Goal: Task Accomplishment & Management: Manage account settings

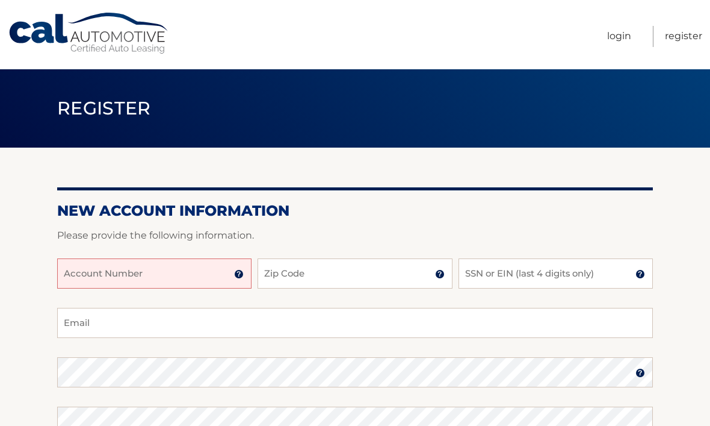
click at [176, 273] on input "Account Number" at bounding box center [154, 273] width 194 height 30
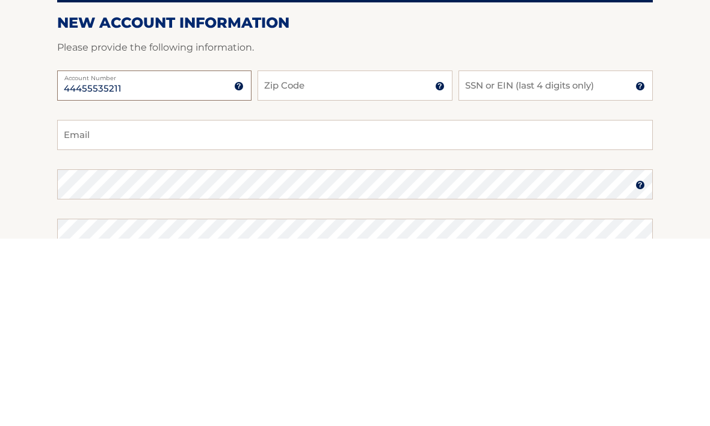
type input "44455535211"
click at [342, 258] on input "Zip Code" at bounding box center [355, 273] width 194 height 30
type input "33321"
click at [554, 258] on input "SSN or EIN (last 4 digits only)" at bounding box center [556, 273] width 194 height 30
type input "5372"
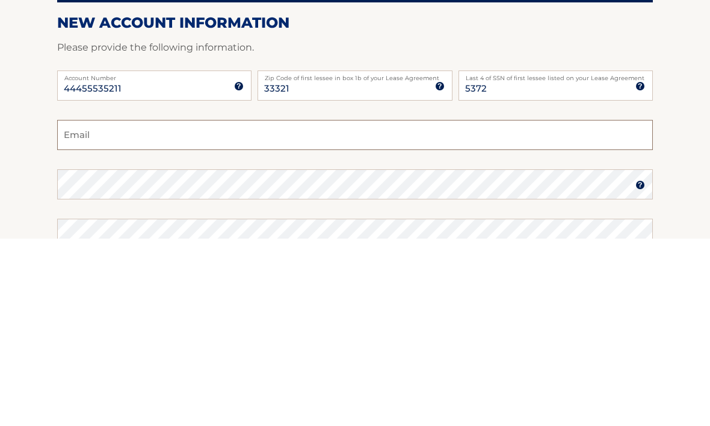
click at [216, 308] on input "Email" at bounding box center [355, 323] width 596 height 30
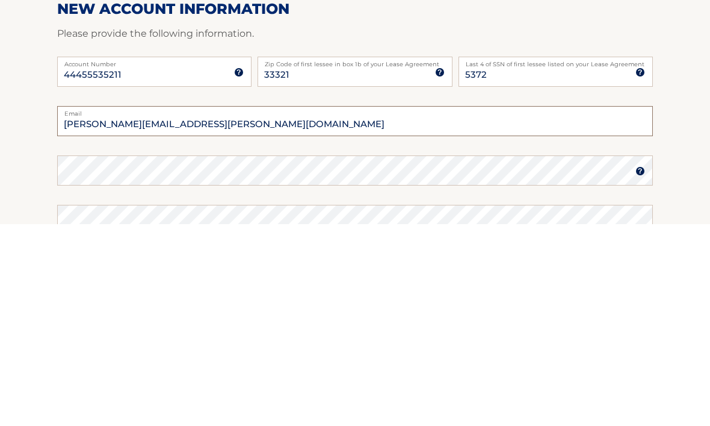
type input "[PERSON_NAME][EMAIL_ADDRESS][PERSON_NAME][DOMAIN_NAME]"
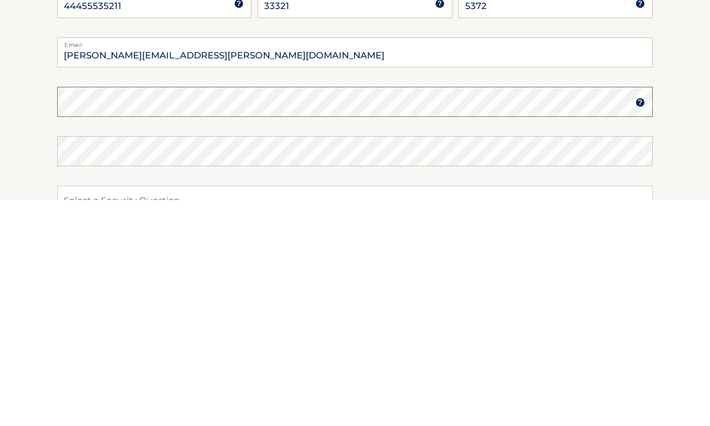
scroll to position [58, 0]
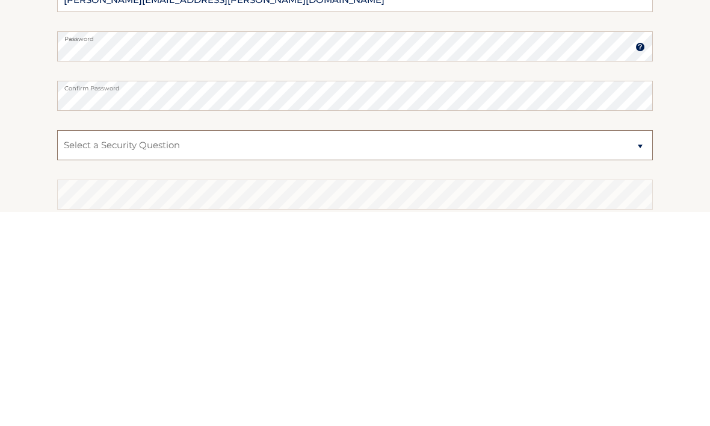
click at [255, 344] on select "Select a Security Question What was the name of your elementary school? What is…" at bounding box center [355, 359] width 596 height 30
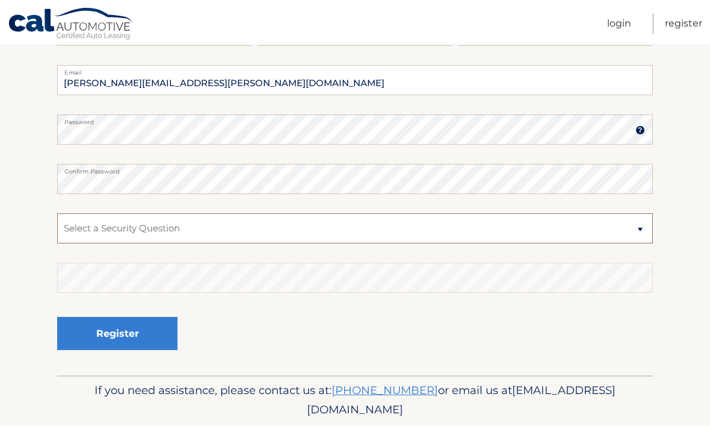
select select "2"
click at [178, 227] on select "Select a Security Question What was the name of your elementary school? What is…" at bounding box center [355, 229] width 596 height 30
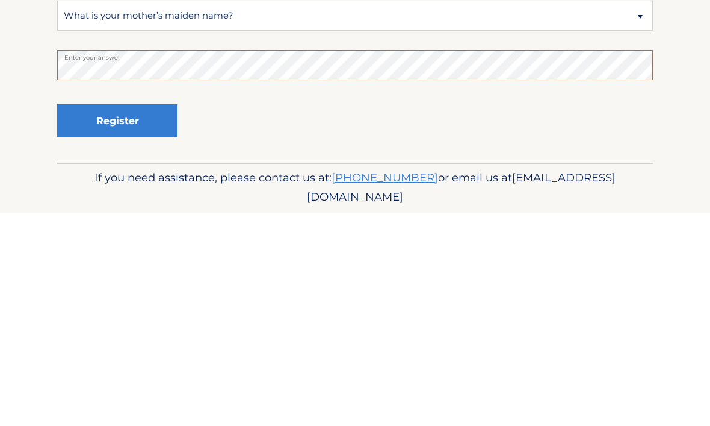
scroll to position [243, 0]
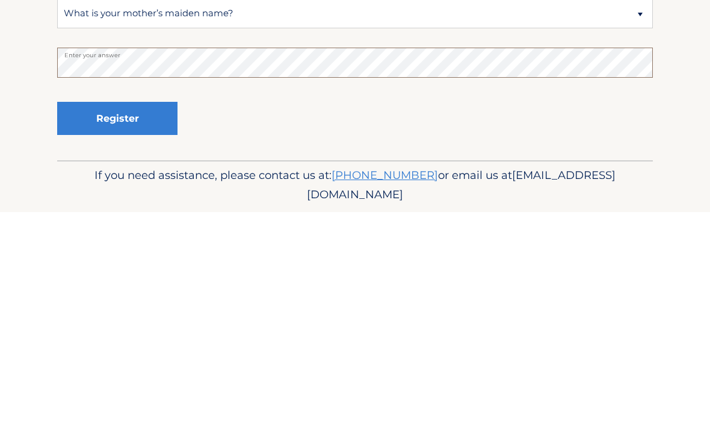
click at [134, 316] on button "Register" at bounding box center [117, 332] width 120 height 33
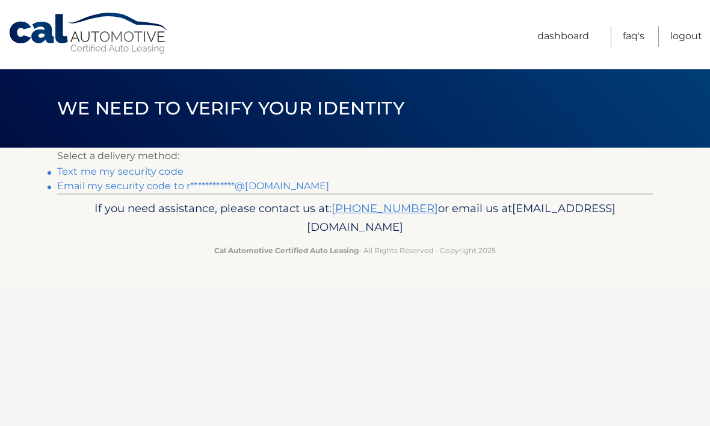
click at [147, 174] on link "Text me my security code" at bounding box center [120, 171] width 126 height 11
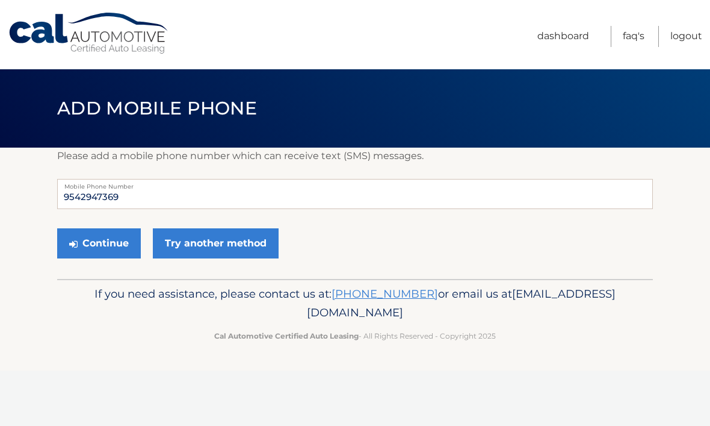
click at [107, 245] on button "Continue" at bounding box center [99, 243] width 84 height 30
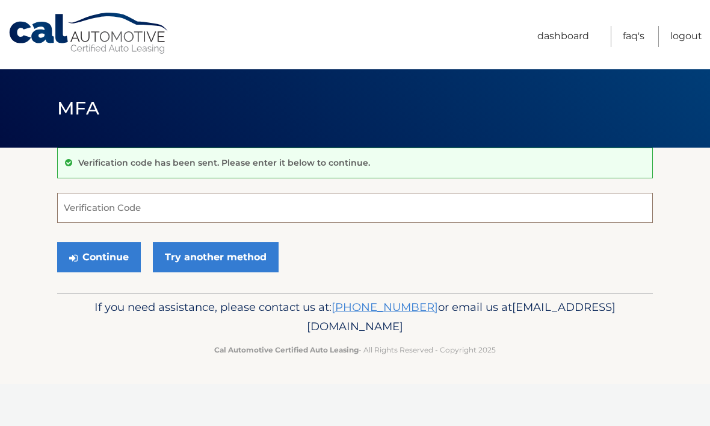
click at [163, 208] on input "Verification Code" at bounding box center [355, 208] width 596 height 30
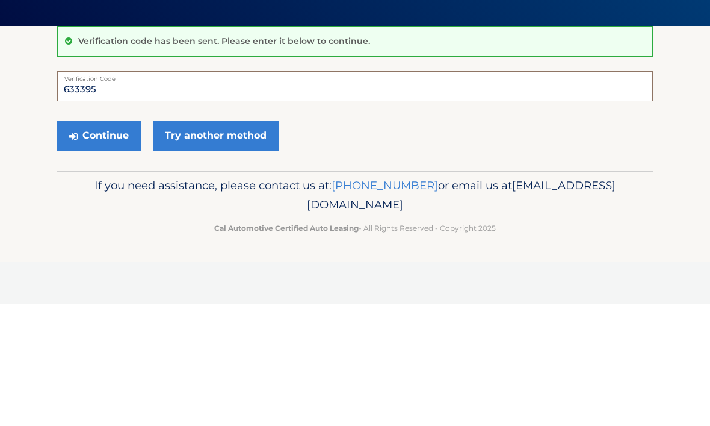
type input "633395"
click at [115, 242] on button "Continue" at bounding box center [99, 257] width 84 height 30
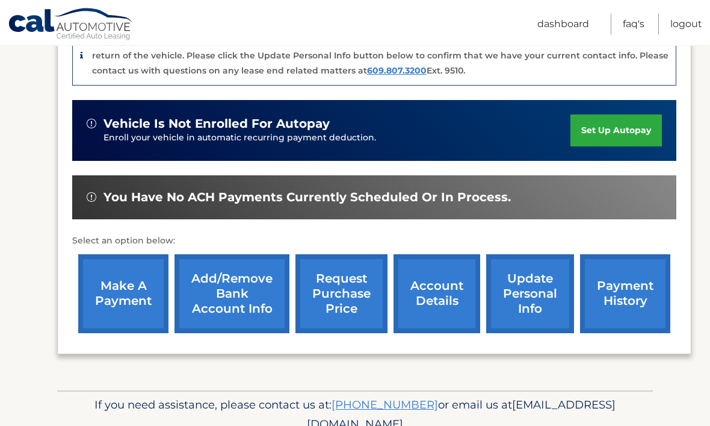
scroll to position [334, 0]
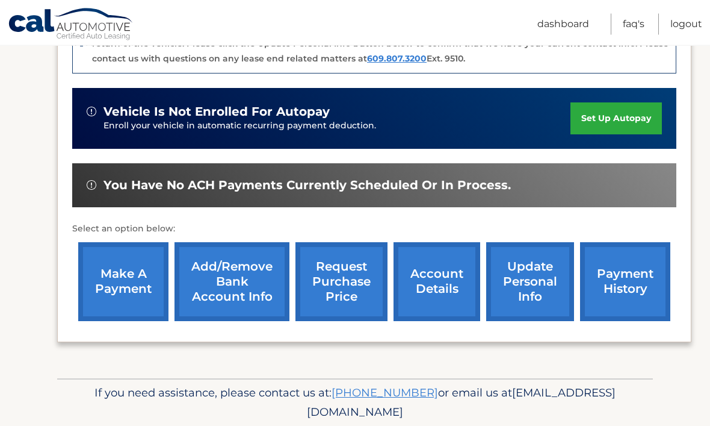
click at [624, 274] on link "payment history" at bounding box center [625, 282] width 90 height 79
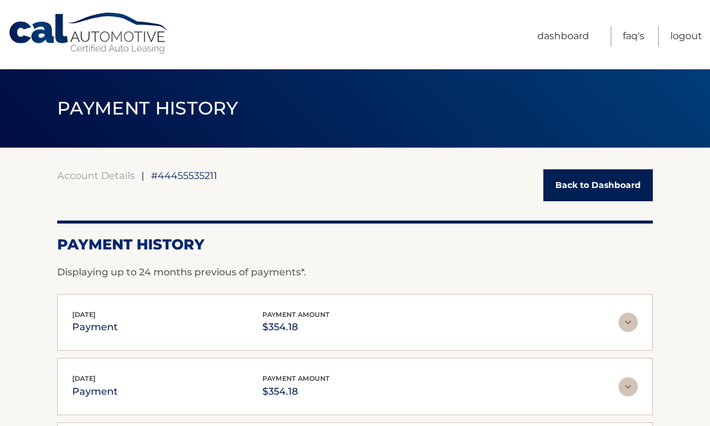
click at [609, 181] on link "Back to Dashboard" at bounding box center [599, 185] width 110 height 32
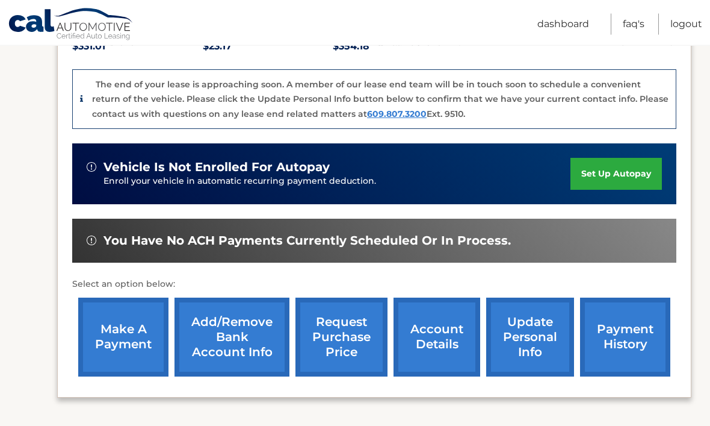
scroll to position [296, 0]
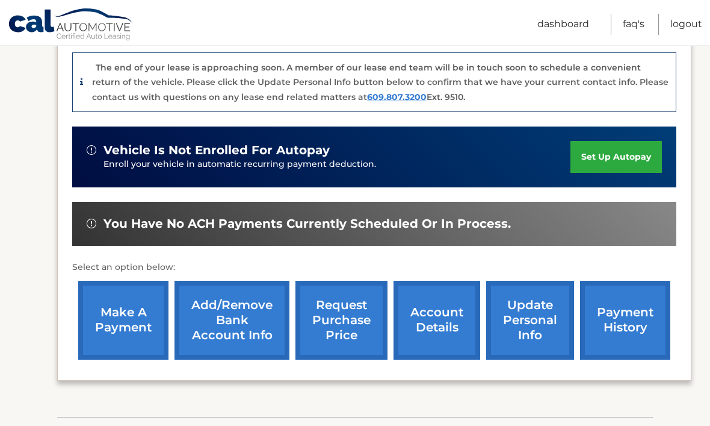
click at [122, 320] on link "make a payment" at bounding box center [123, 320] width 90 height 79
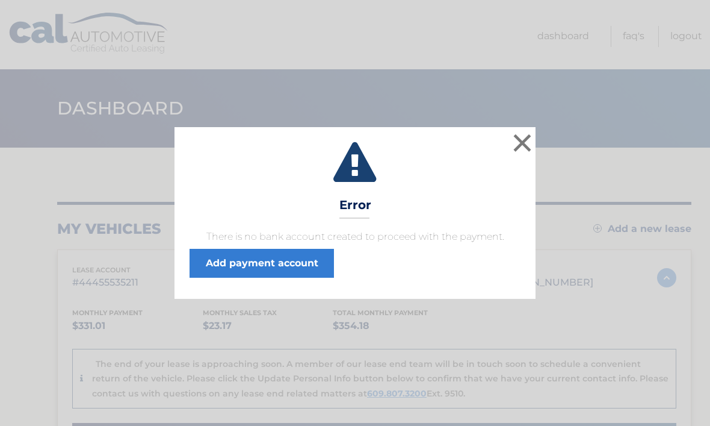
click at [521, 138] on button "×" at bounding box center [522, 143] width 24 height 24
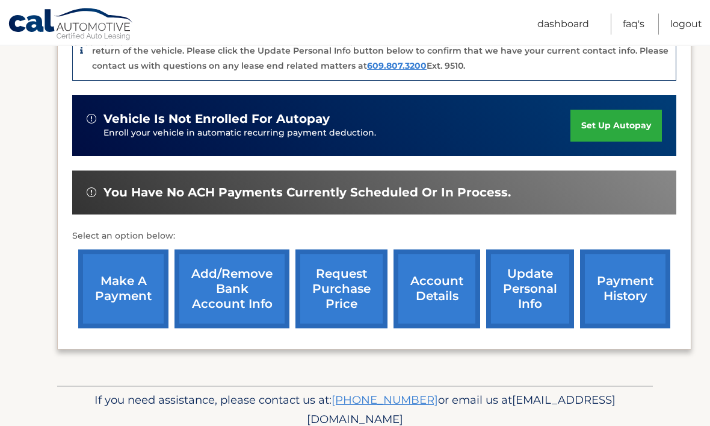
scroll to position [328, 0]
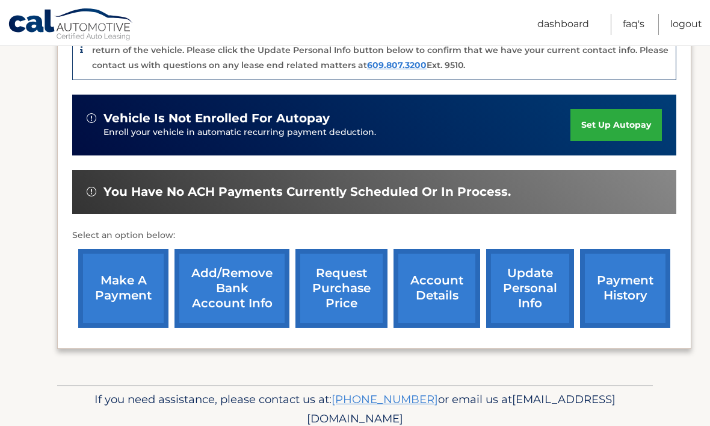
click at [119, 288] on link "make a payment" at bounding box center [123, 288] width 90 height 79
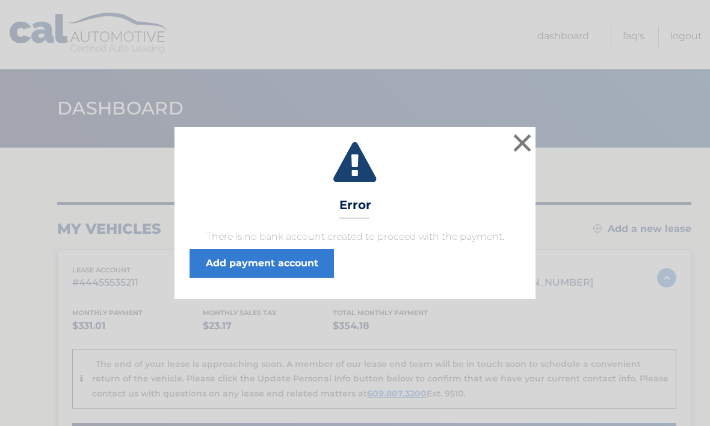
click at [523, 142] on button "×" at bounding box center [522, 143] width 24 height 24
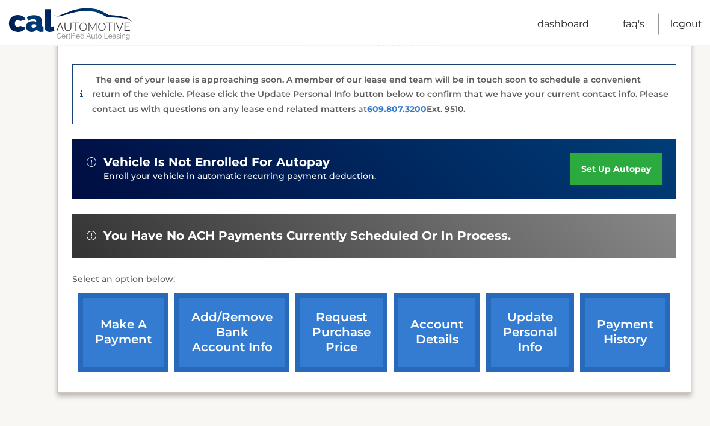
scroll to position [334, 0]
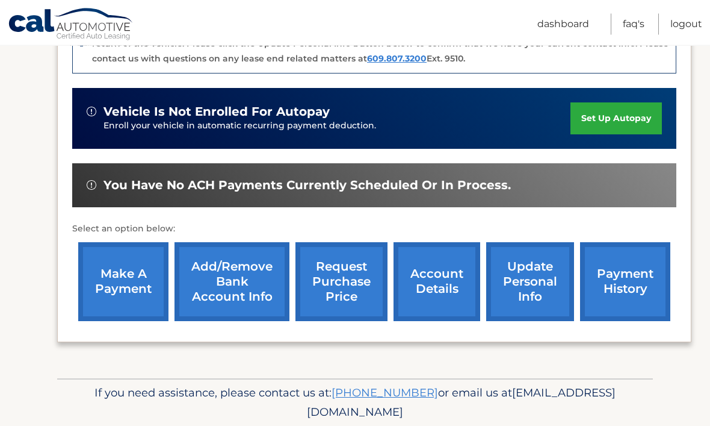
click at [448, 279] on link "account details" at bounding box center [437, 282] width 87 height 79
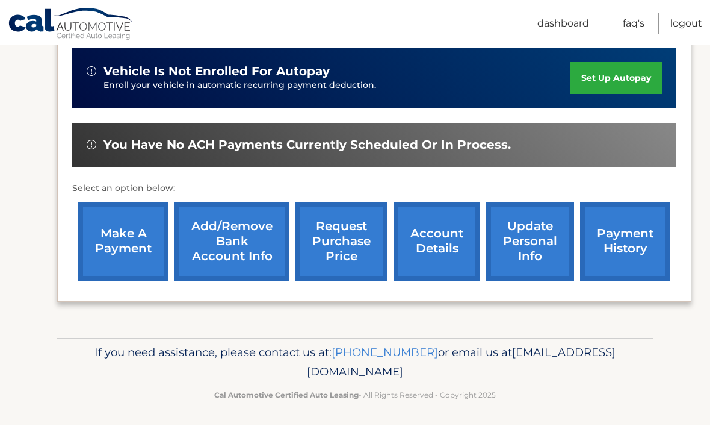
click at [689, 22] on link "Logout" at bounding box center [687, 24] width 32 height 21
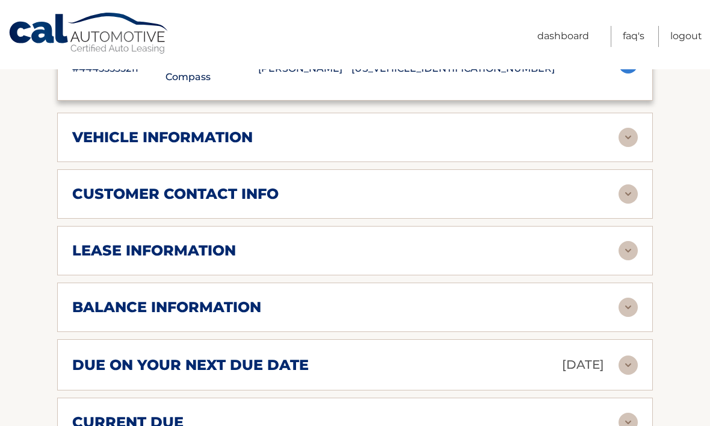
scroll to position [237, 0]
